Goal: Transaction & Acquisition: Purchase product/service

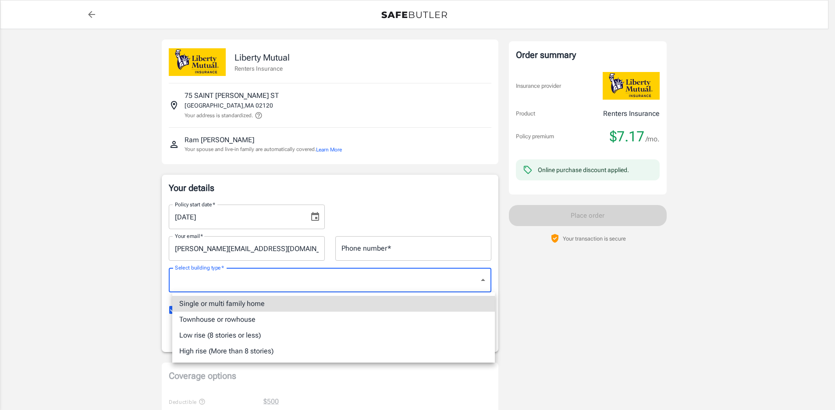
click at [259, 283] on body "Policy premium $ 7.17 /mo Liberty Mutual Renters Insurance [STREET_ADDRESS][PER…" at bounding box center [417, 414] width 835 height 829
click at [267, 353] on li "High rise (More than 8 stories)" at bounding box center [333, 351] width 323 height 16
type input "highrise"
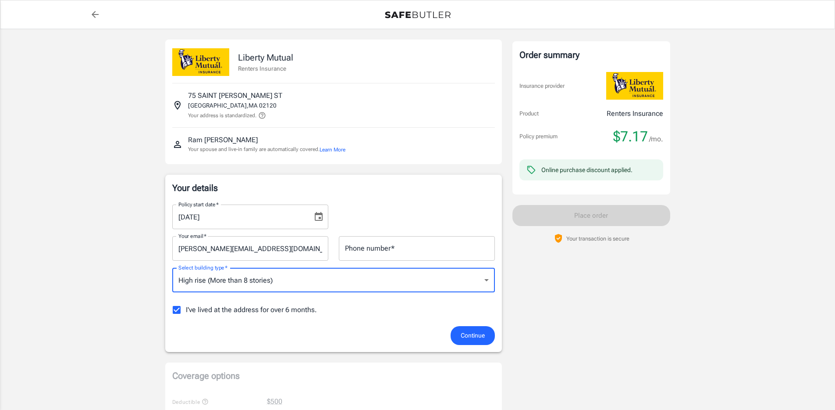
click at [125, 257] on div "Policy premium $ 7.17 /mo Liberty Mutual Renters Insurance [STREET_ADDRESS][PER…" at bounding box center [417, 398] width 835 height 739
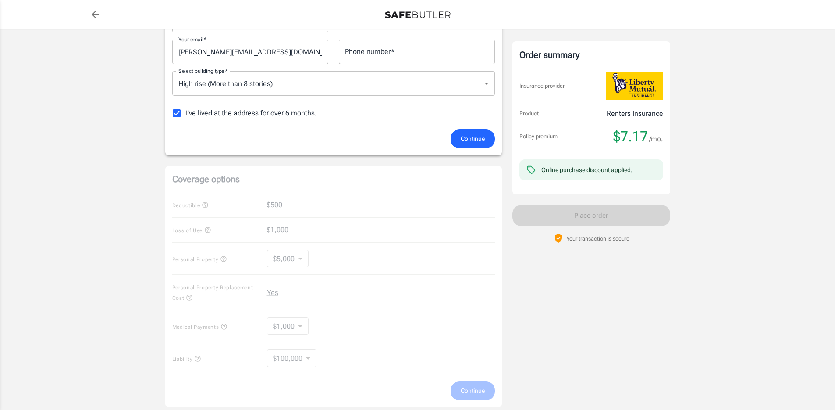
scroll to position [78, 0]
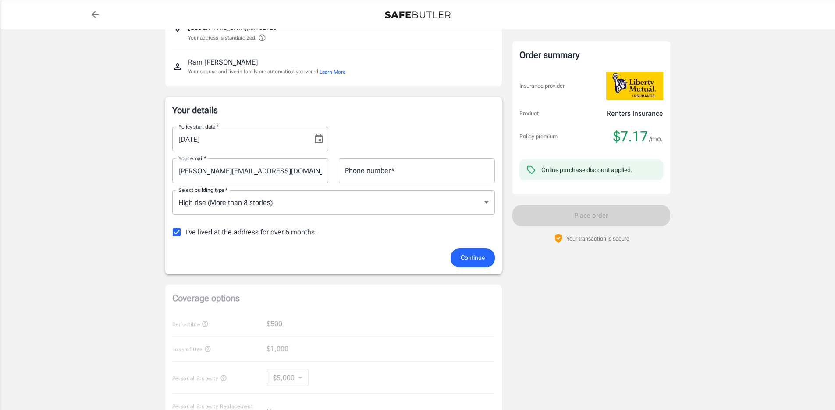
click at [270, 236] on span "I've lived at the address for over 6 months." at bounding box center [251, 232] width 131 height 11
click at [186, 236] on input "I've lived at the address for over 6 months." at bounding box center [177, 232] width 18 height 18
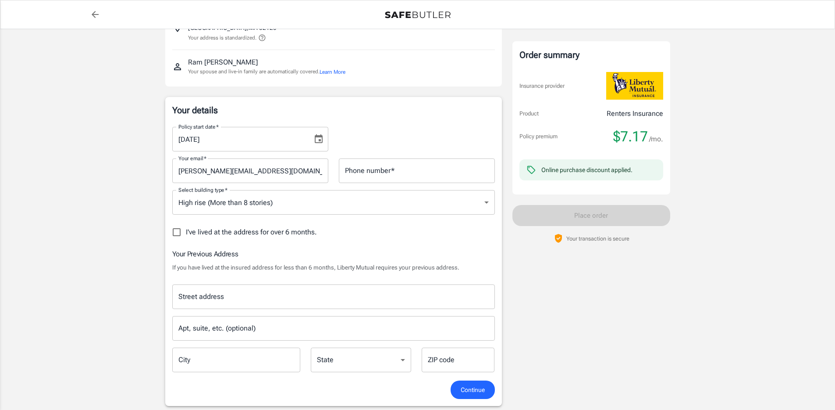
click at [272, 232] on span "I've lived at the address for over 6 months." at bounding box center [251, 232] width 131 height 11
click at [186, 232] on input "I've lived at the address for over 6 months." at bounding box center [177, 232] width 18 height 18
checkbox input "true"
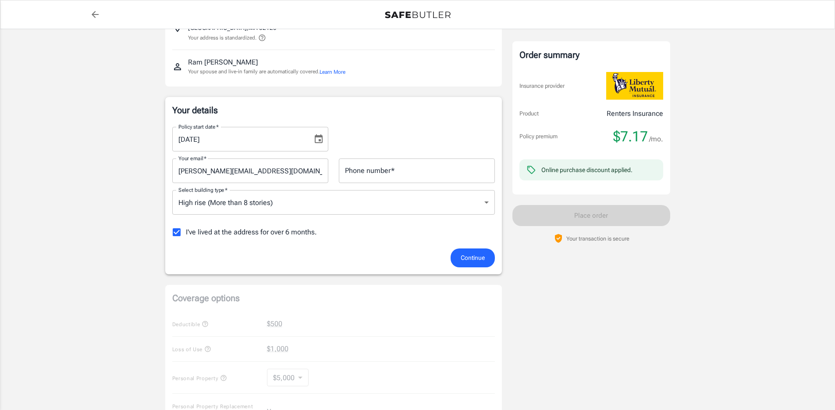
click at [477, 256] on span "Continue" at bounding box center [473, 257] width 24 height 11
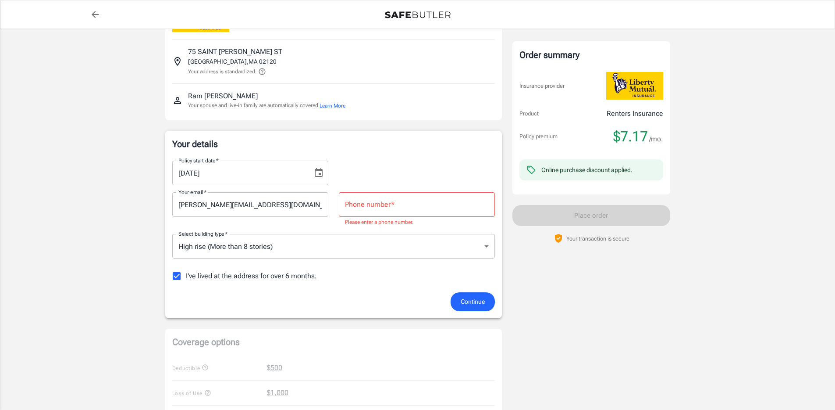
scroll to position [43, 0]
click at [441, 208] on input "Phone number   *" at bounding box center [417, 205] width 156 height 25
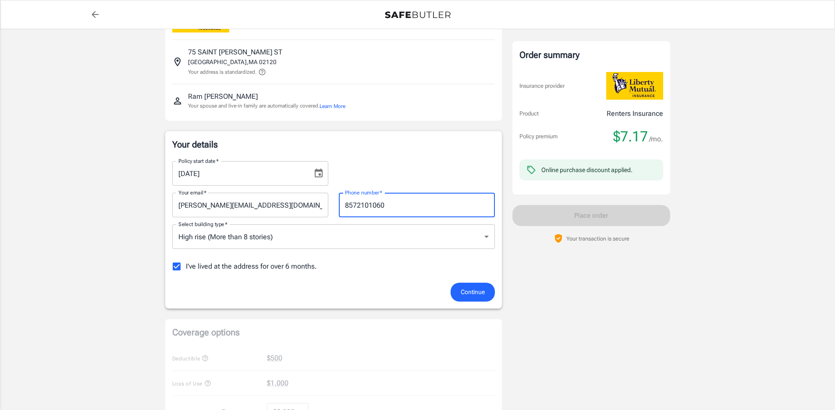
type input "8572101060"
click at [469, 291] on span "Continue" at bounding box center [473, 291] width 24 height 11
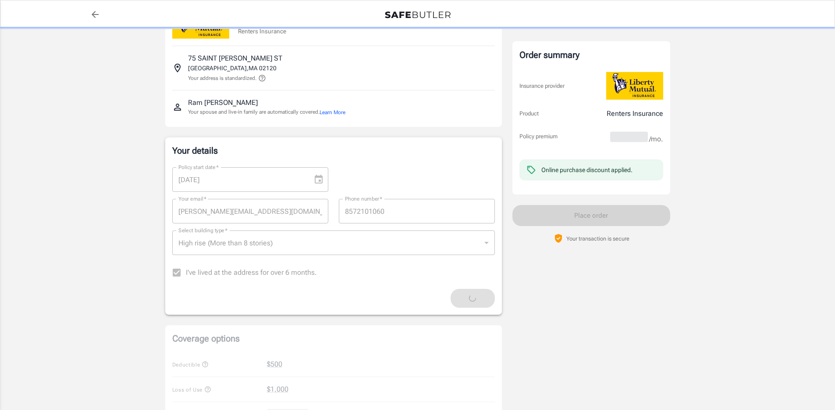
scroll to position [0, 0]
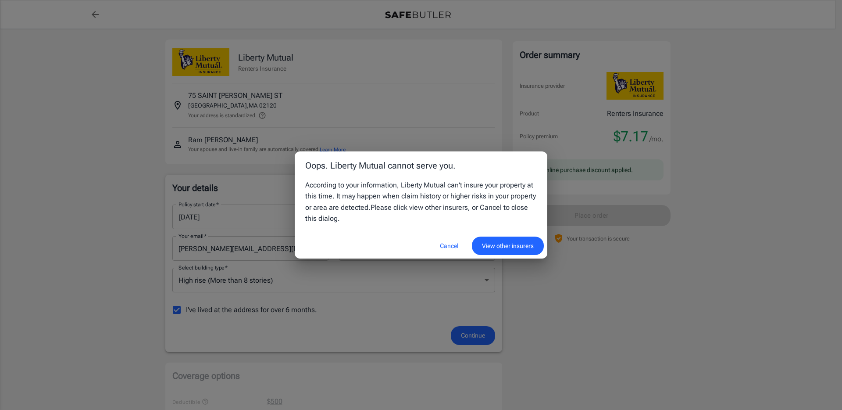
click at [487, 245] on button "View other insurers" at bounding box center [508, 245] width 72 height 19
